Goal: Transaction & Acquisition: Subscribe to service/newsletter

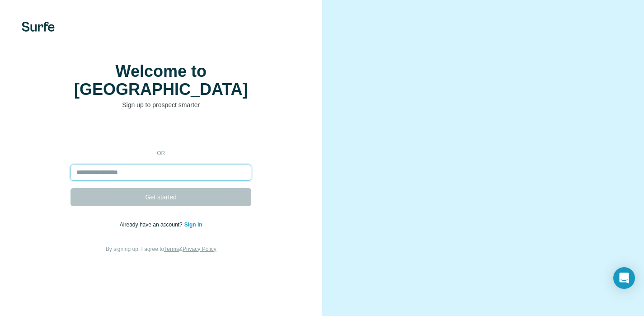
click at [162, 179] on input "email" at bounding box center [160, 172] width 181 height 16
paste input "**********"
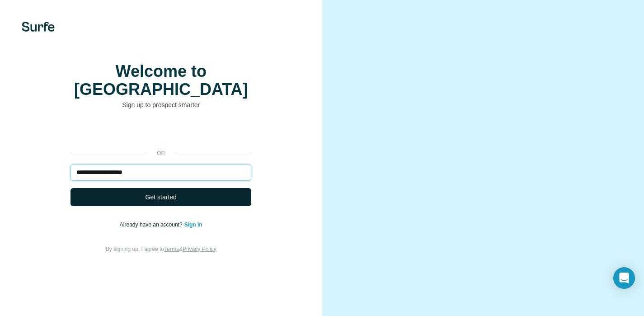
type input "**********"
click at [173, 201] on span "Get started" at bounding box center [160, 196] width 31 height 9
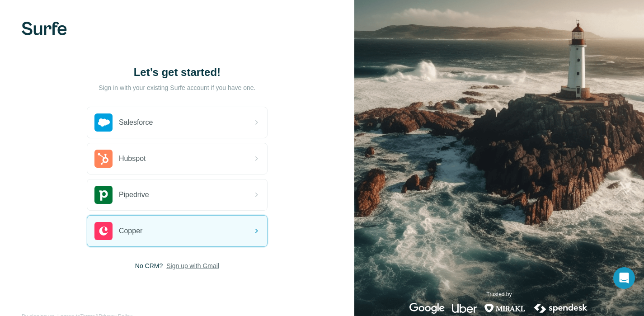
click at [210, 266] on span "Sign up with Gmail" at bounding box center [192, 265] width 53 height 9
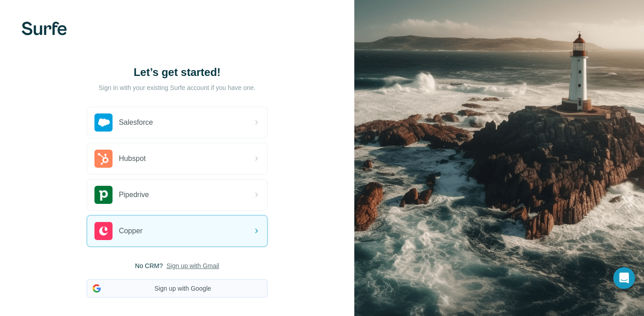
click at [233, 284] on button "Sign up with Google" at bounding box center [177, 288] width 181 height 18
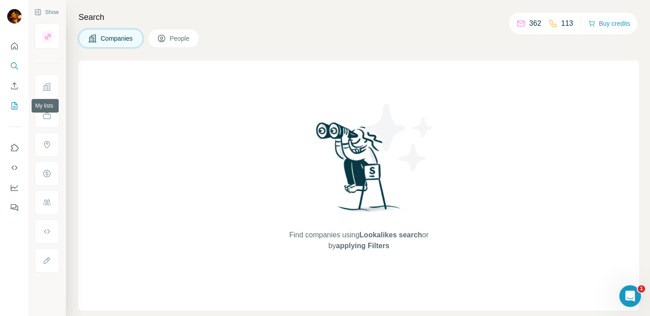
click at [12, 104] on icon "My lists" at bounding box center [15, 105] width 6 height 7
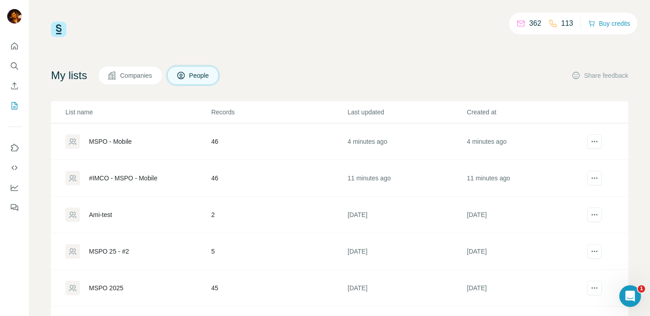
click at [124, 140] on div "MSPO - Mobile" at bounding box center [110, 141] width 43 height 9
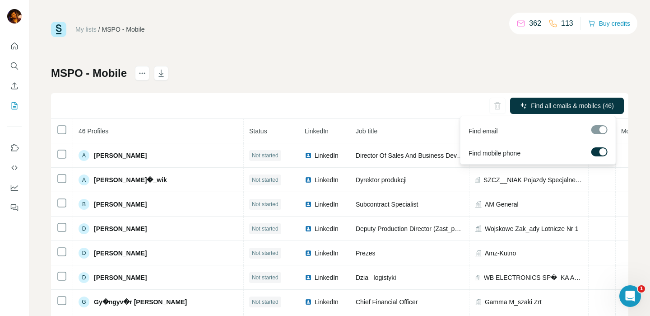
click at [598, 130] on div at bounding box center [600, 129] width 16 height 9
click at [559, 105] on span "Find all emails & mobiles (46)" at bounding box center [572, 105] width 83 height 9
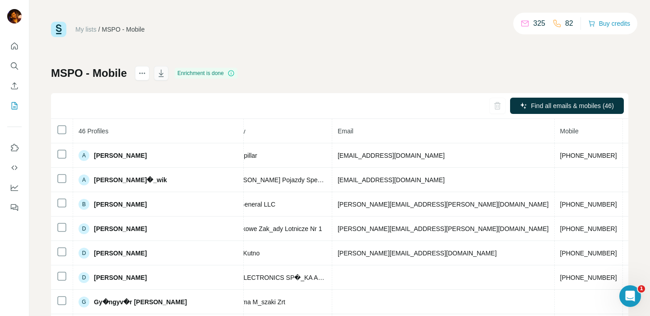
click at [166, 78] on button "button" at bounding box center [161, 73] width 14 height 14
